Goal: Task Accomplishment & Management: Manage account settings

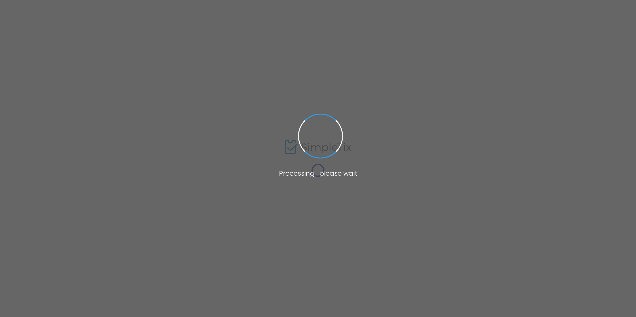
type input "hills"
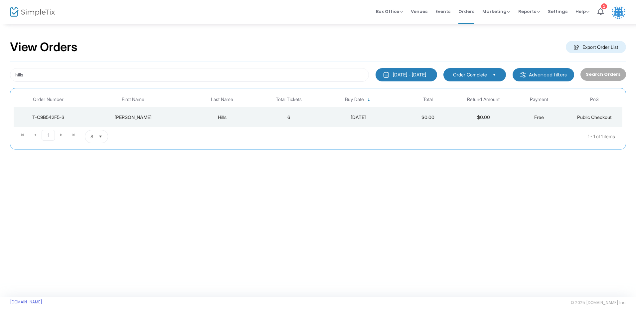
click at [194, 118] on div "Hills" at bounding box center [222, 117] width 74 height 7
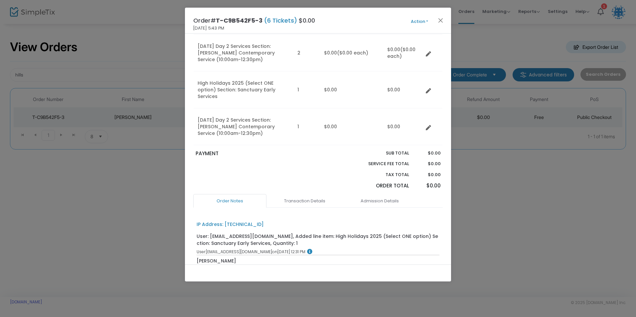
scroll to position [133, 0]
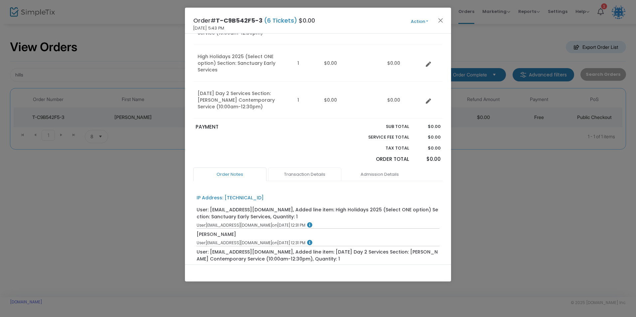
click at [296, 168] on link "Transaction Details" at bounding box center [304, 175] width 73 height 14
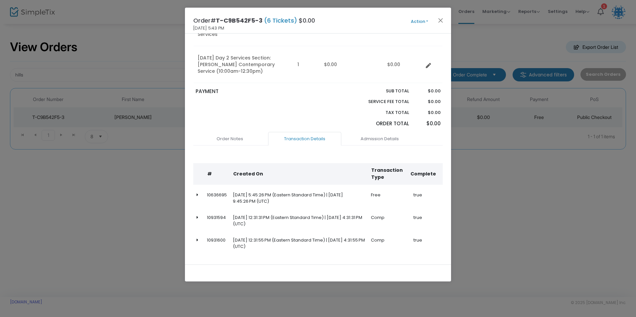
scroll to position [171, 0]
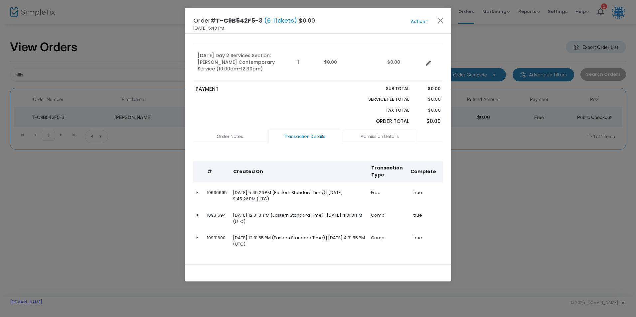
click at [367, 130] on link "Admission Details" at bounding box center [379, 137] width 73 height 14
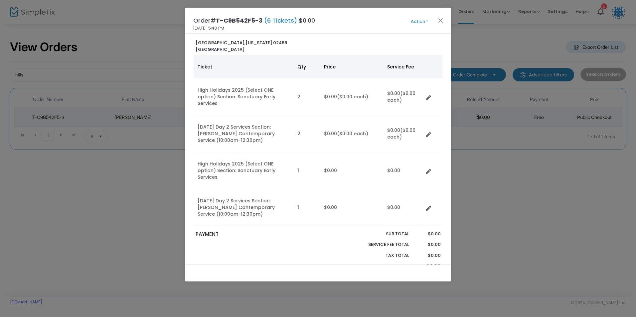
scroll to position [0, 0]
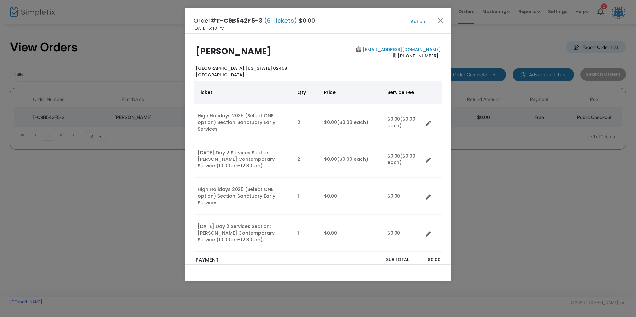
click at [414, 24] on button "Action" at bounding box center [419, 21] width 40 height 7
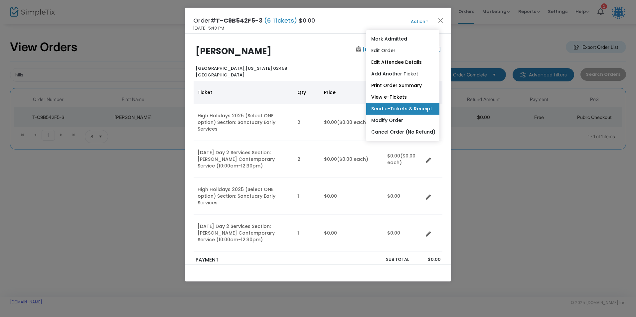
click at [399, 106] on link "Send e-Tickets & Receipt" at bounding box center [402, 109] width 73 height 12
type input "[EMAIL_ADDRESS][DOMAIN_NAME]"
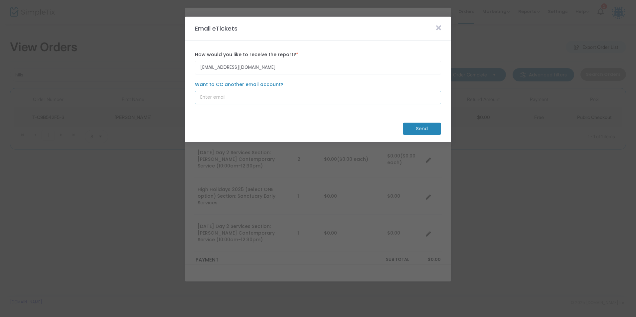
click at [212, 99] on input "Want to CC another email account?" at bounding box center [318, 98] width 246 height 14
paste input "[PERSON_NAME][EMAIL_ADDRESS][DOMAIN_NAME]"
type input "[PERSON_NAME][EMAIL_ADDRESS][DOMAIN_NAME]"
click at [247, 116] on m-panel-footer "Send" at bounding box center [318, 128] width 266 height 27
click at [414, 130] on m-button "Send" at bounding box center [422, 129] width 38 height 12
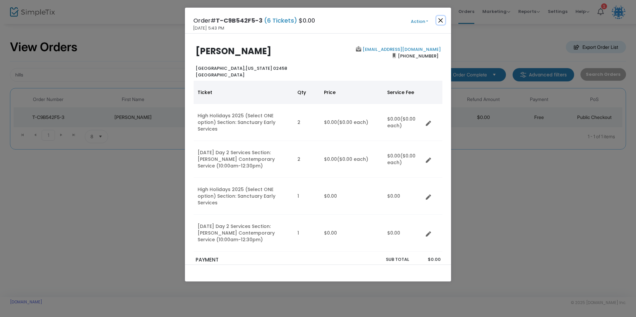
click at [437, 20] on button "Close" at bounding box center [440, 20] width 9 height 9
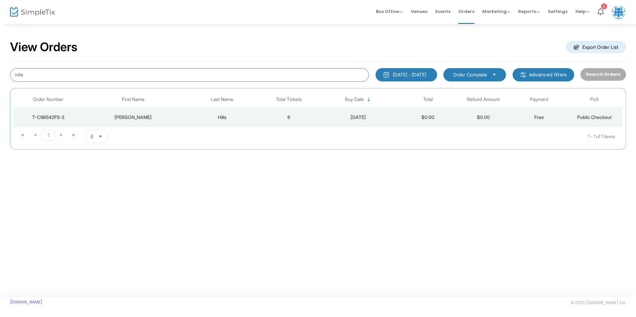
drag, startPoint x: 58, startPoint y: 73, endPoint x: 11, endPoint y: 73, distance: 46.6
click at [11, 73] on input "hills" at bounding box center [189, 75] width 359 height 14
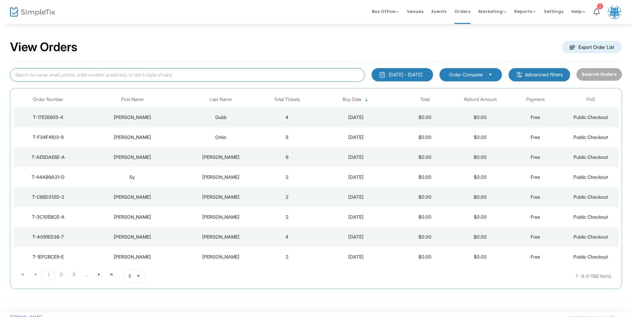
click at [58, 77] on input at bounding box center [187, 75] width 355 height 14
type input "[PERSON_NAME]"
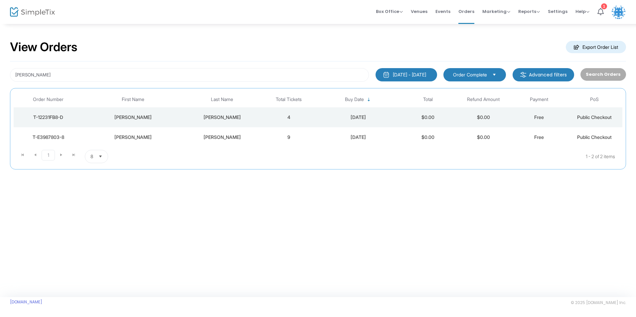
click at [182, 116] on td "[PERSON_NAME]" at bounding box center [133, 117] width 100 height 20
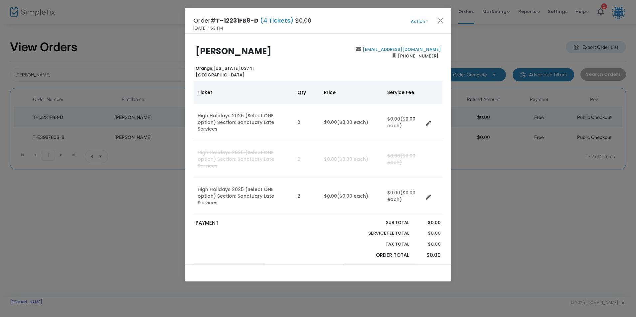
click at [365, 264] on link "Admission Details" at bounding box center [379, 271] width 73 height 14
click at [442, 17] on button "Close" at bounding box center [440, 20] width 9 height 9
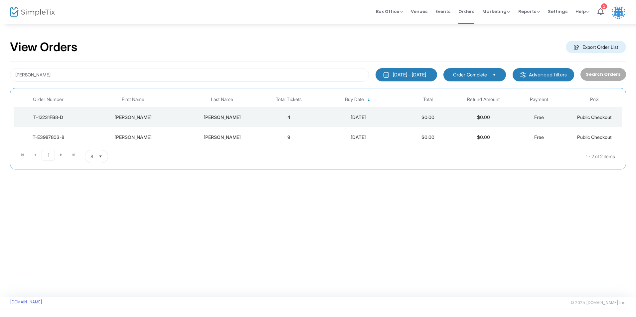
click at [150, 123] on td "[PERSON_NAME]" at bounding box center [133, 117] width 100 height 20
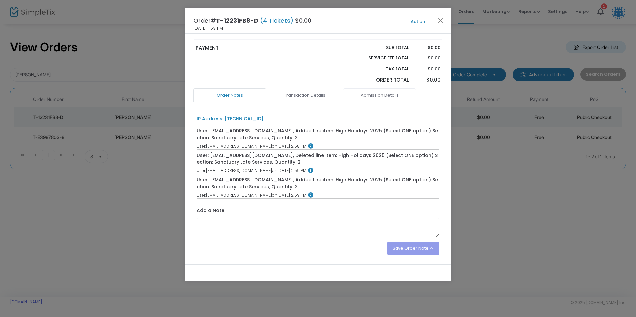
click at [378, 88] on link "Admission Details" at bounding box center [379, 95] width 73 height 14
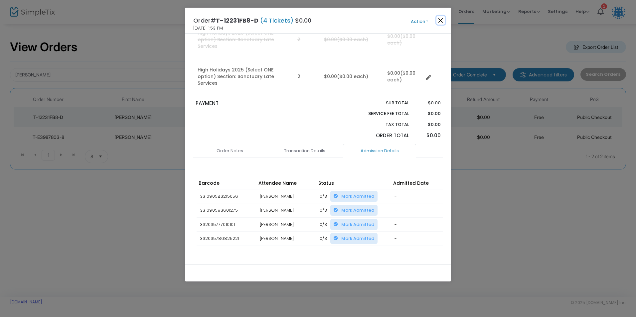
click at [437, 23] on button "Close" at bounding box center [440, 20] width 9 height 9
